Goal: Information Seeking & Learning: Learn about a topic

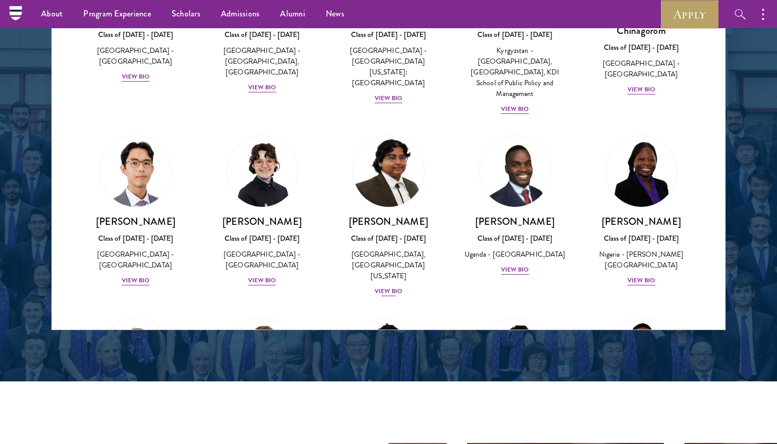
scroll to position [134, 0]
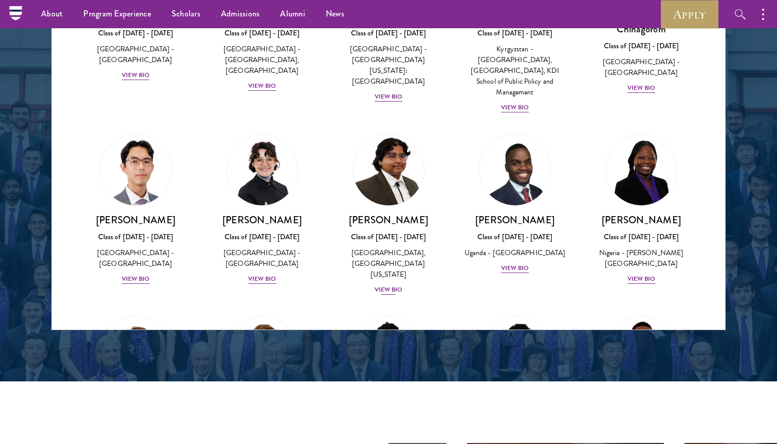
click at [386, 285] on div "View Bio" at bounding box center [388, 290] width 28 height 10
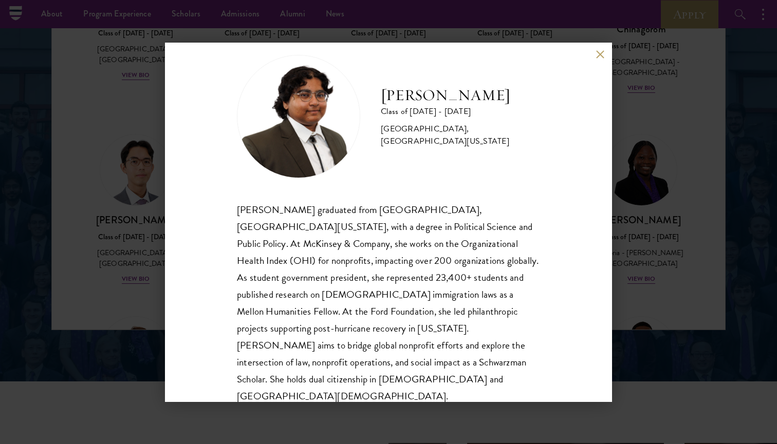
scroll to position [18, 0]
click at [599, 54] on button at bounding box center [599, 54] width 9 height 9
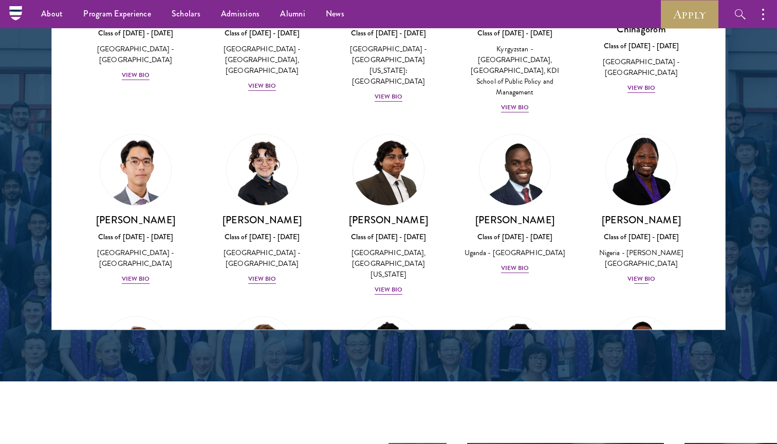
click at [640, 274] on div "View Bio" at bounding box center [641, 279] width 28 height 10
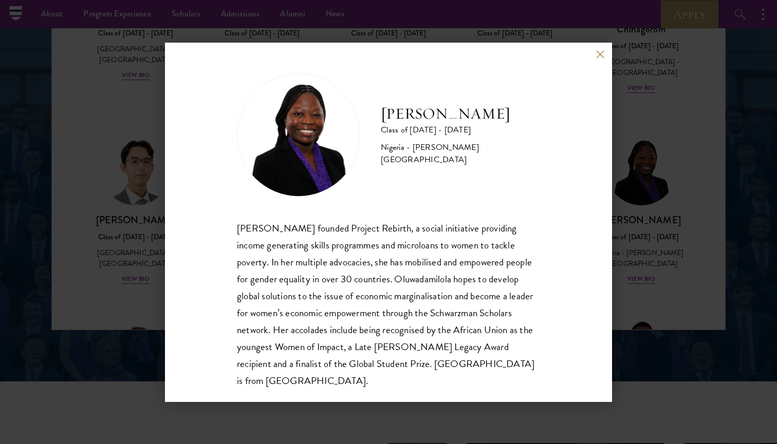
click at [600, 53] on button at bounding box center [599, 54] width 9 height 9
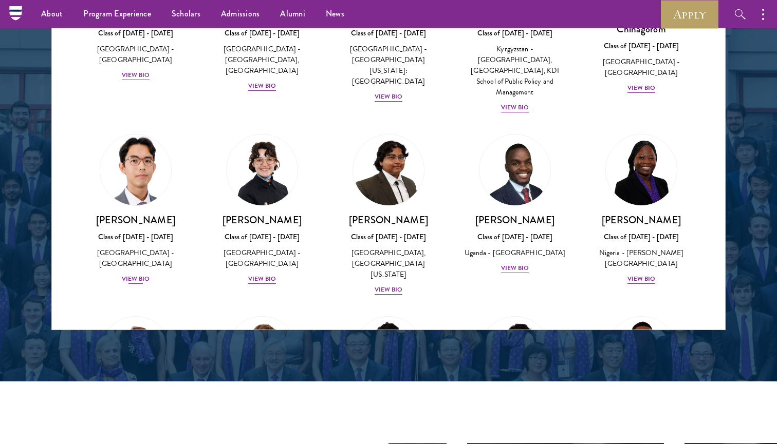
click at [141, 259] on div "[PERSON_NAME] Class of [DATE] - [DATE] [GEOGRAPHIC_DATA] - [GEOGRAPHIC_DATA] [G…" at bounding box center [136, 249] width 106 height 71
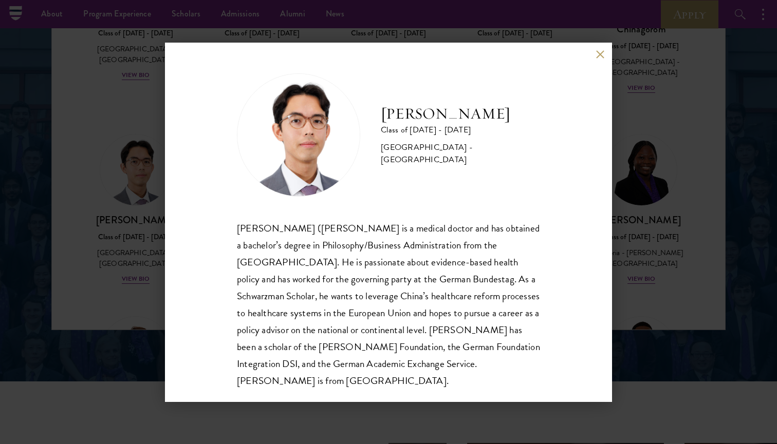
click at [604, 52] on div "[PERSON_NAME] Class of [DATE] - [DATE] [GEOGRAPHIC_DATA] - [GEOGRAPHIC_DATA] [P…" at bounding box center [388, 223] width 447 height 360
click at [598, 57] on button at bounding box center [599, 54] width 9 height 9
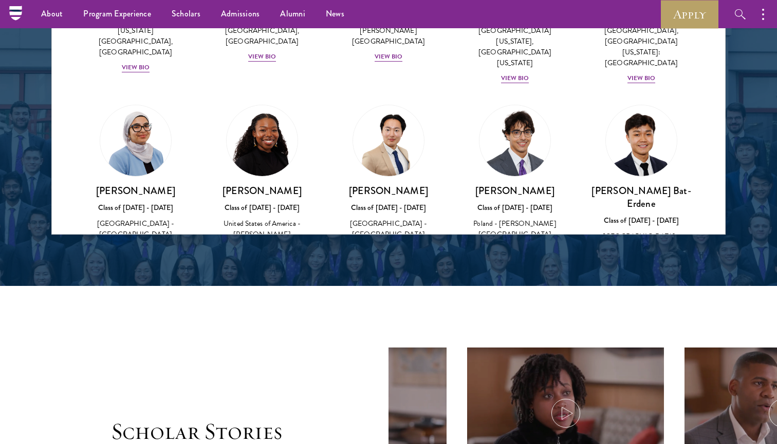
scroll to position [472, 0]
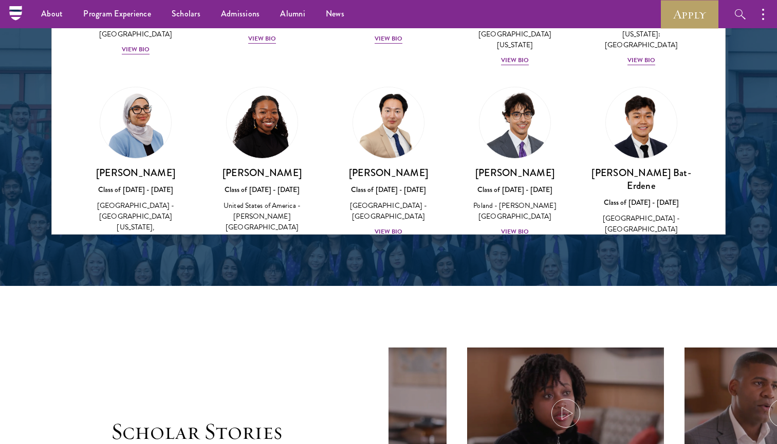
click at [391, 227] on div "View Bio" at bounding box center [388, 232] width 28 height 10
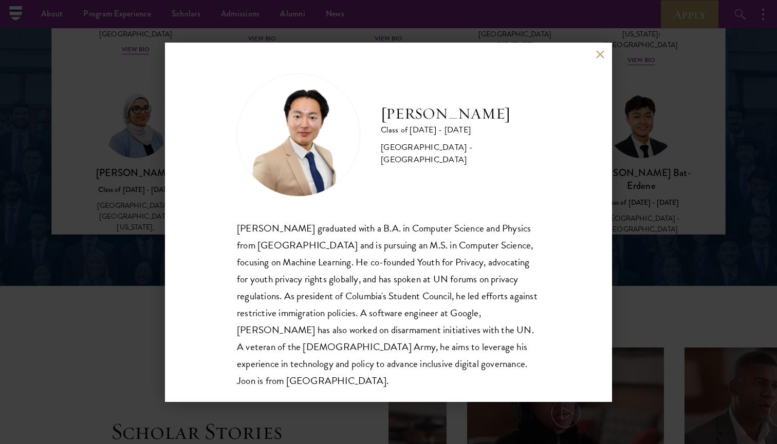
click at [596, 52] on button at bounding box center [599, 54] width 9 height 9
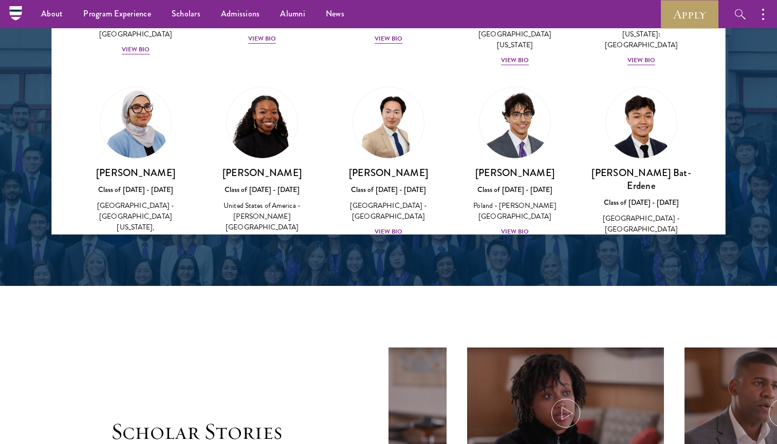
click at [134, 249] on div "View Bio" at bounding box center [136, 254] width 28 height 10
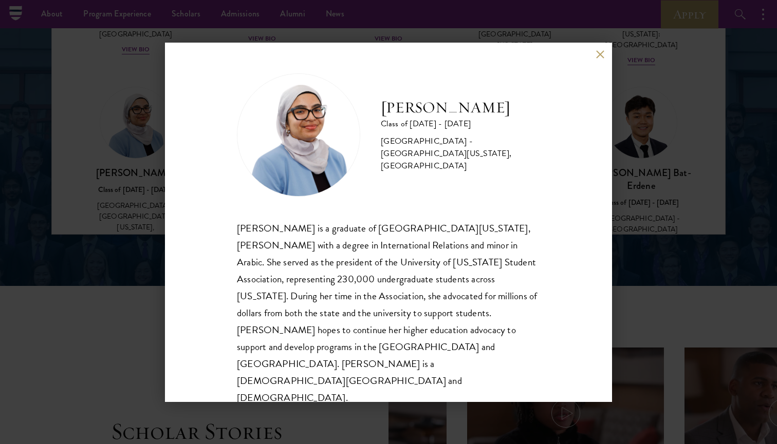
click at [601, 59] on button at bounding box center [599, 54] width 9 height 9
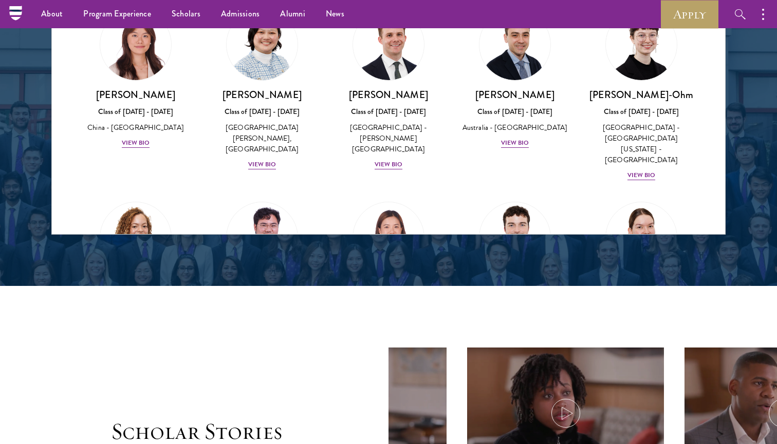
scroll to position [981, 0]
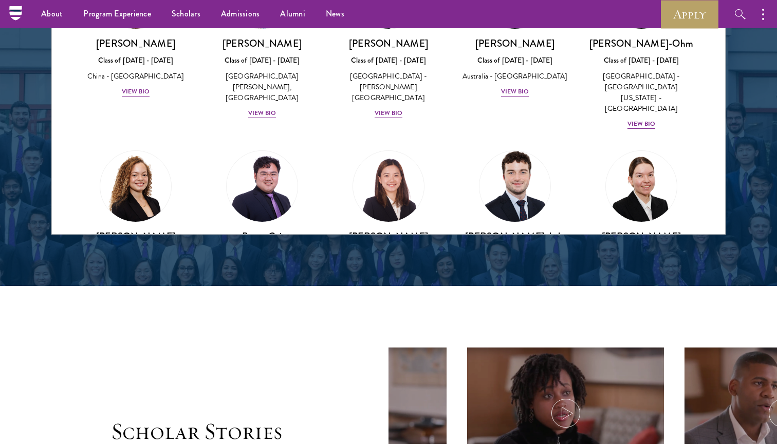
click at [499, 230] on div "[PERSON_NAME] de la [PERSON_NAME] Class of [DATE] - [DATE] [GEOGRAPHIC_DATA] - …" at bounding box center [515, 283] width 106 height 106
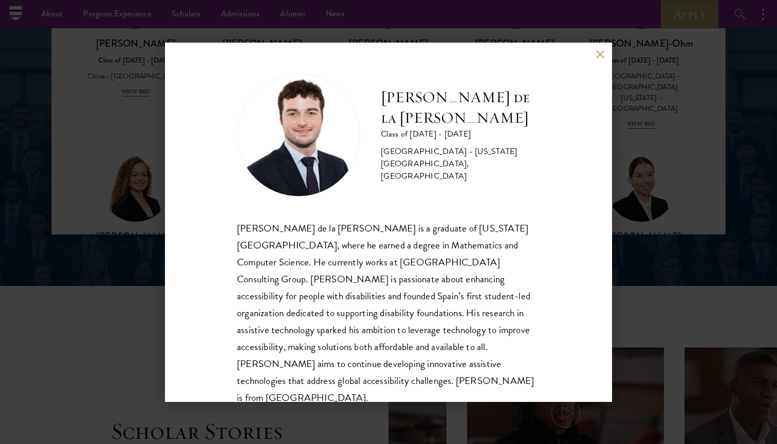
click at [596, 54] on button at bounding box center [599, 54] width 9 height 9
